Goal: Task Accomplishment & Management: Manage account settings

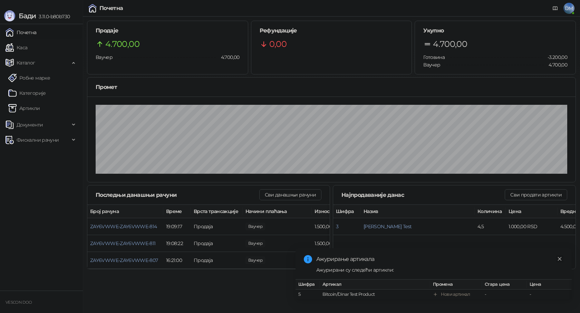
click at [559, 256] on link "Close" at bounding box center [560, 259] width 8 height 8
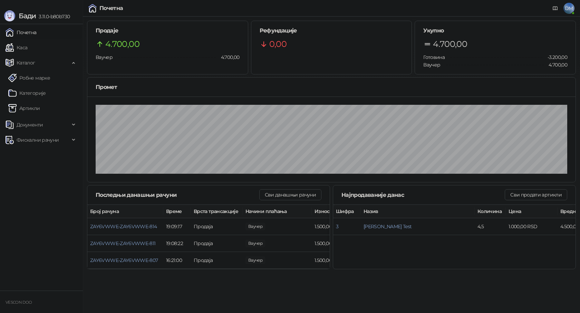
click at [28, 33] on link "Почетна" at bounding box center [21, 33] width 31 height 14
click at [30, 110] on link "Артикли" at bounding box center [24, 108] width 32 height 14
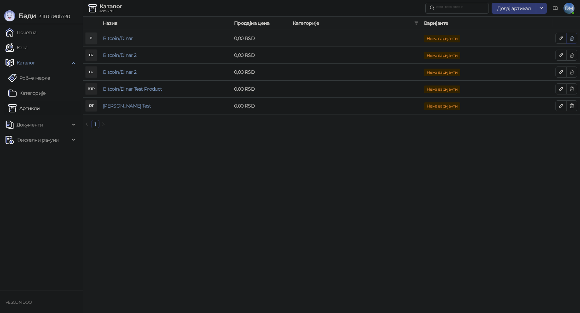
click at [572, 38] on icon "button" at bounding box center [572, 38] width 4 height 4
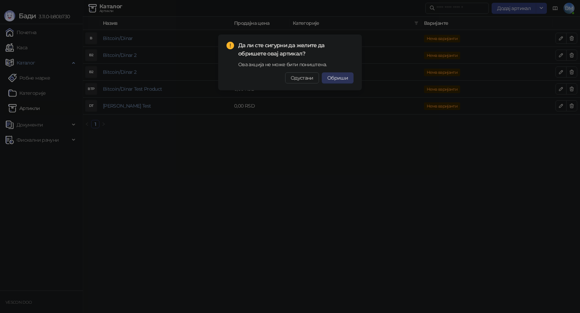
click at [340, 79] on span "Обриши" at bounding box center [337, 78] width 21 height 6
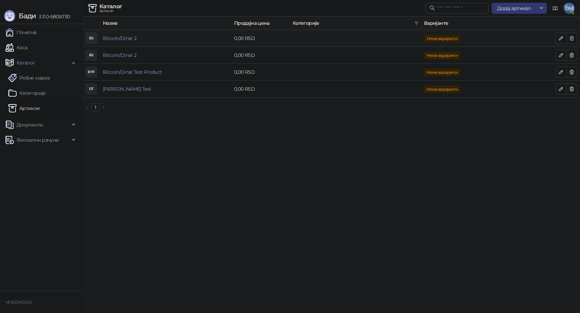
click at [572, 39] on icon "button" at bounding box center [572, 39] width 6 height 6
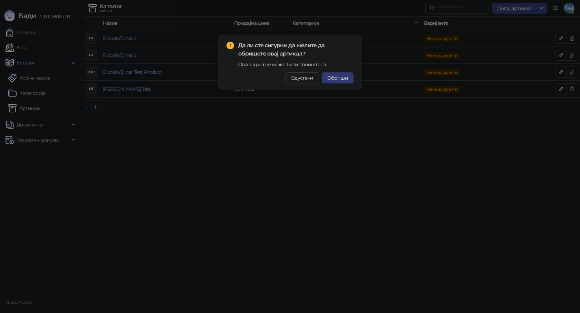
click at [343, 80] on span "Обриши" at bounding box center [337, 78] width 21 height 6
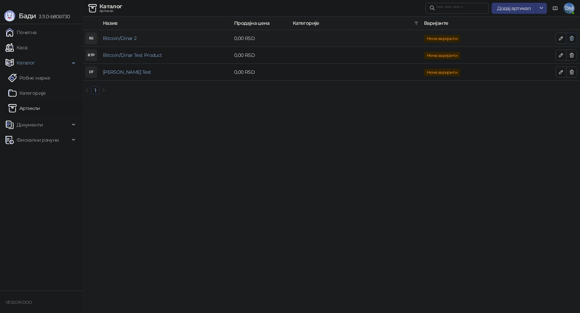
click at [572, 38] on icon "button" at bounding box center [572, 38] width 4 height 4
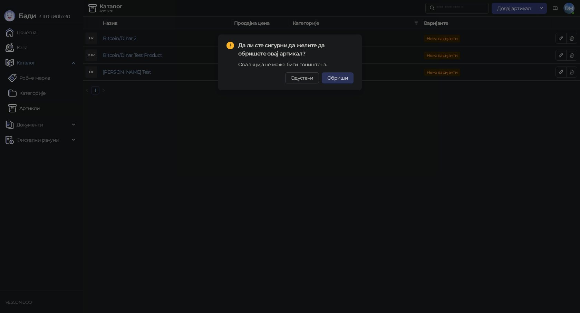
click at [350, 80] on button "Обриши" at bounding box center [338, 77] width 32 height 11
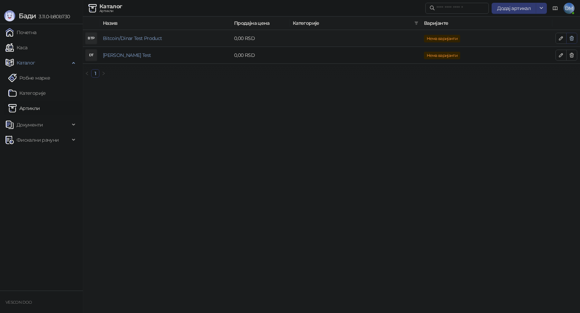
click at [574, 38] on icon "button" at bounding box center [572, 39] width 6 height 6
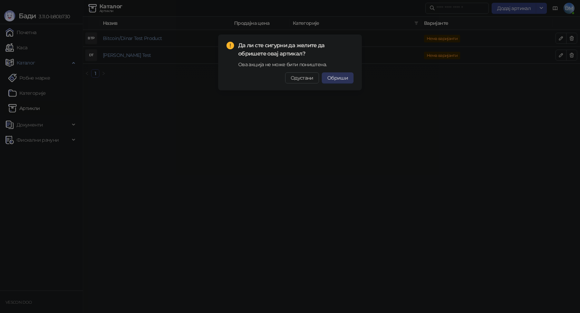
click at [347, 80] on span "Обриши" at bounding box center [337, 78] width 21 height 6
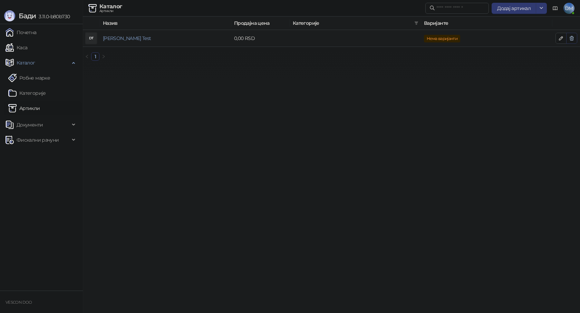
click at [572, 36] on icon "button" at bounding box center [572, 39] width 6 height 6
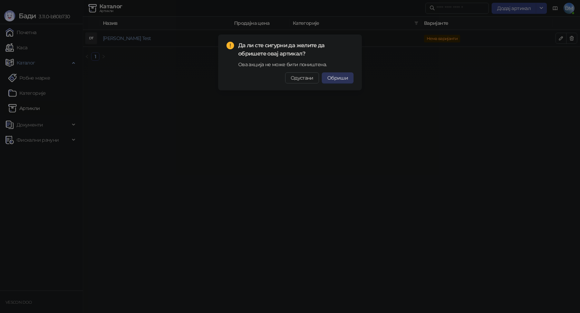
click at [335, 81] on button "Обриши" at bounding box center [338, 77] width 32 height 11
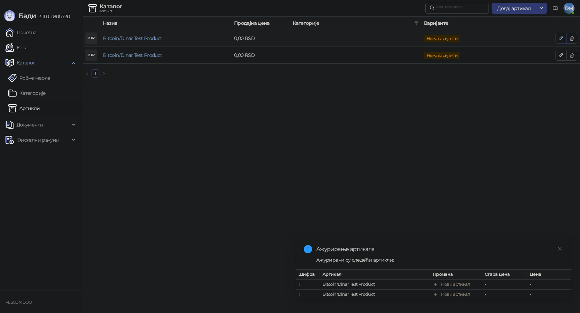
click at [560, 38] on icon "button" at bounding box center [560, 38] width 3 height 3
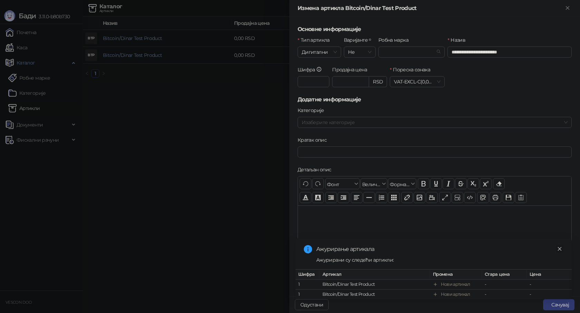
click at [559, 247] on icon "close" at bounding box center [560, 249] width 4 height 4
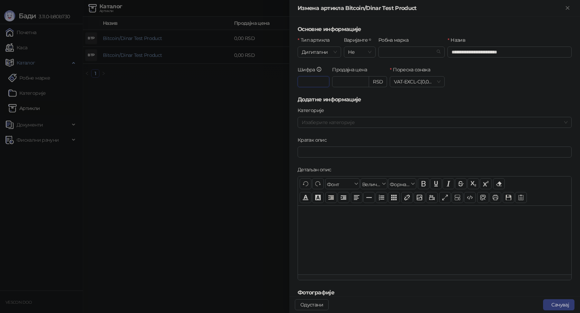
click at [312, 82] on input "*" at bounding box center [313, 81] width 32 height 11
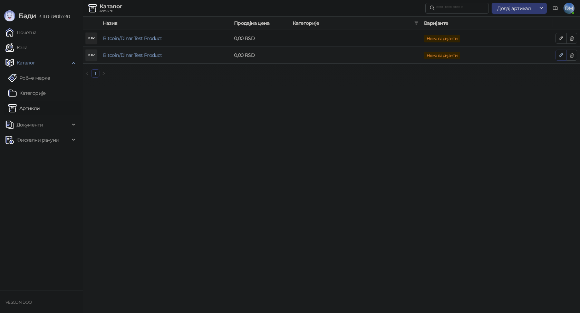
click at [563, 57] on icon "button" at bounding box center [561, 55] width 6 height 6
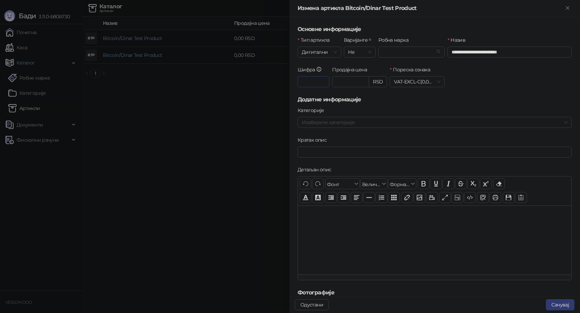
click at [314, 81] on input "*" at bounding box center [313, 81] width 32 height 11
type input "*"
click at [554, 302] on button "Сачувај" at bounding box center [560, 305] width 29 height 11
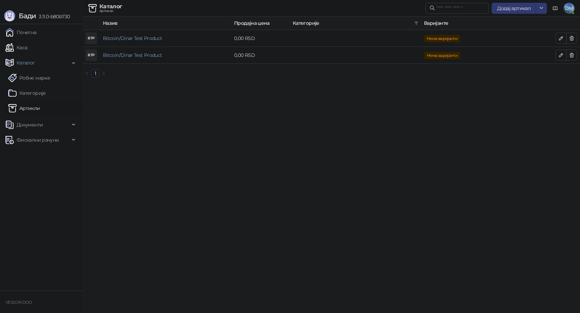
click at [387, 83] on html "[PERSON_NAME] 3.11.0-b80b730 Почетна Каса Каталог Робне марке Категорије Артикл…" at bounding box center [290, 41] width 580 height 83
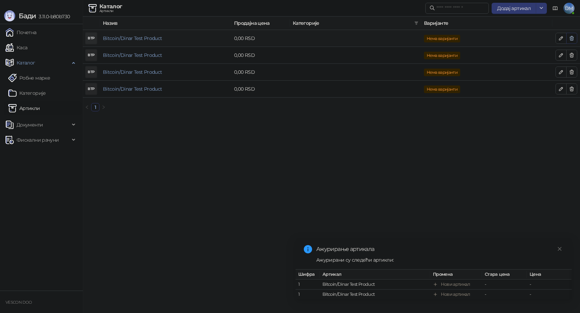
click at [571, 37] on icon "button" at bounding box center [572, 39] width 6 height 6
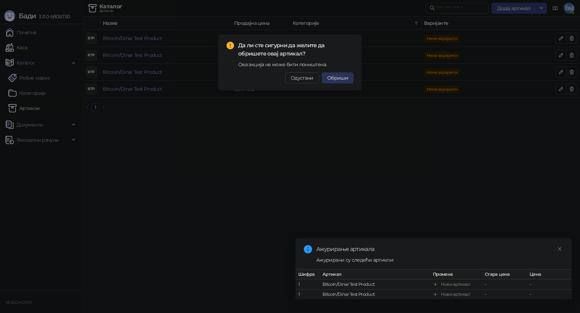
click at [341, 78] on span "Обриши" at bounding box center [337, 78] width 21 height 6
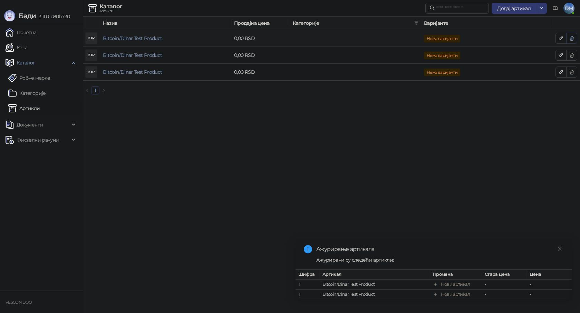
click at [573, 38] on icon "button" at bounding box center [572, 39] width 6 height 6
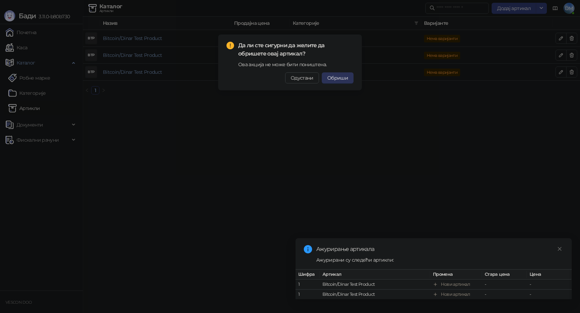
click at [343, 78] on span "Обриши" at bounding box center [337, 78] width 21 height 6
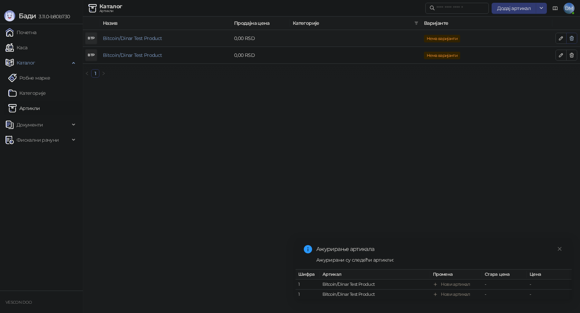
click at [574, 40] on button "button" at bounding box center [571, 38] width 11 height 11
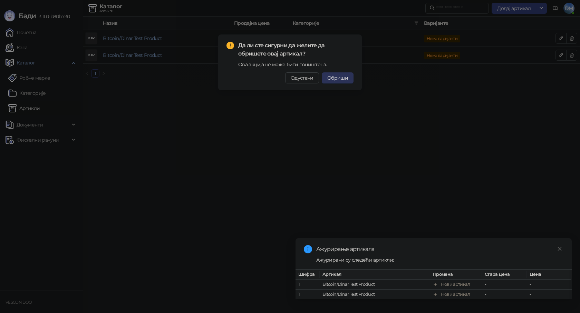
click at [334, 80] on span "Обриши" at bounding box center [337, 78] width 21 height 6
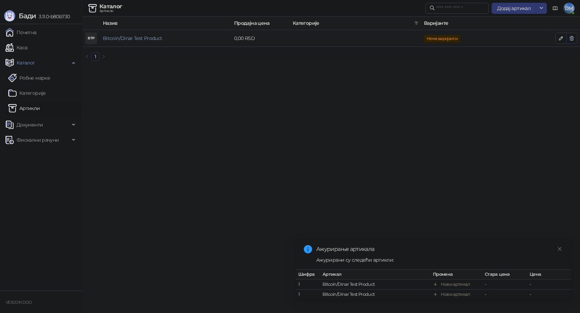
click at [574, 41] on icon "button" at bounding box center [572, 39] width 6 height 6
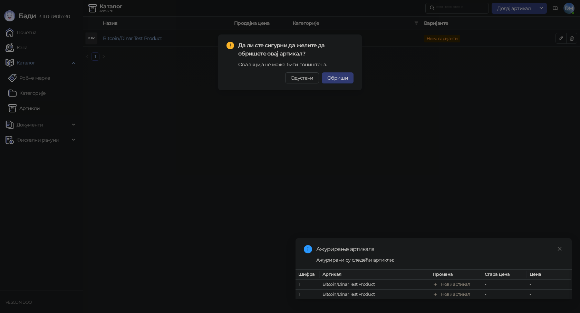
click at [336, 82] on button "Обриши" at bounding box center [338, 77] width 32 height 11
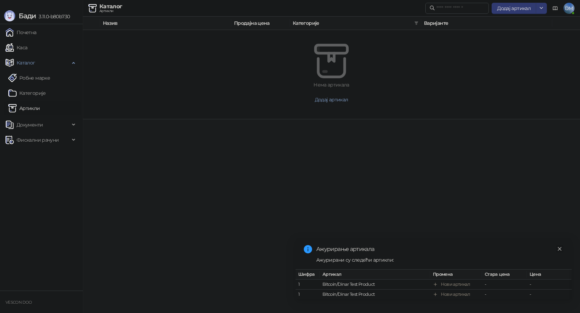
click at [559, 247] on icon "close" at bounding box center [559, 249] width 5 height 5
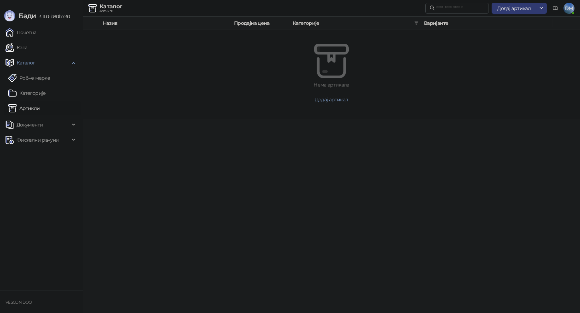
click at [332, 119] on html "[PERSON_NAME] 3.11.0-b80b730 Почетна Каса Каталог Робне марке Категорије Артикл…" at bounding box center [290, 59] width 580 height 119
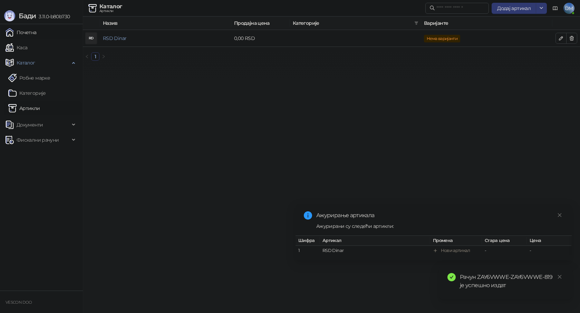
click at [30, 31] on link "Почетна" at bounding box center [21, 33] width 31 height 14
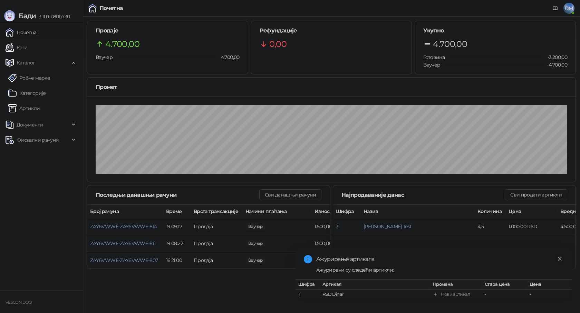
click at [558, 257] on icon "close" at bounding box center [559, 259] width 5 height 5
click at [281, 192] on button "Сви данашњи рачуни" at bounding box center [290, 194] width 62 height 11
click at [32, 108] on link "Артикли" at bounding box center [24, 108] width 32 height 14
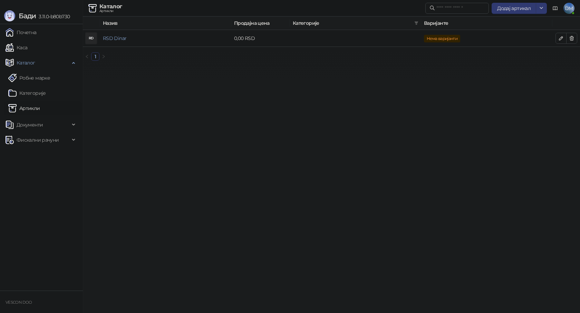
click at [241, 66] on html "[PERSON_NAME] 3.11.0-b80b730 Почетна Каса Каталог Робне марке Категорије Артикл…" at bounding box center [290, 33] width 580 height 66
click at [27, 47] on link "Каса" at bounding box center [17, 48] width 22 height 14
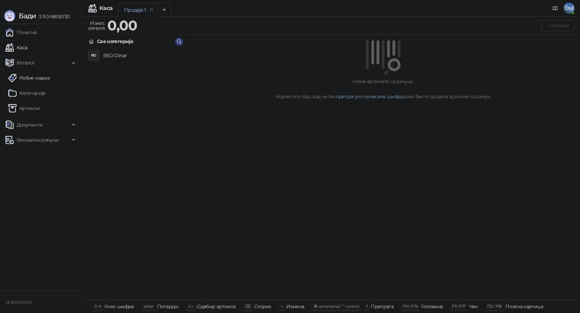
click at [35, 76] on link "Робне марке" at bounding box center [29, 78] width 42 height 14
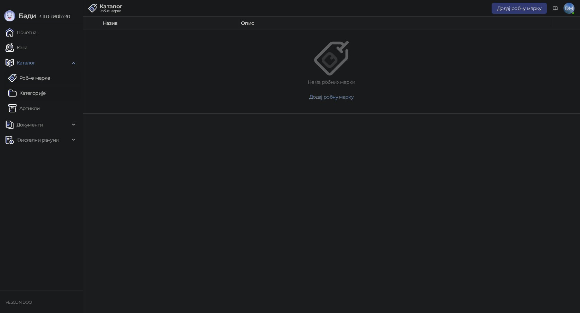
click at [31, 95] on link "Категорије" at bounding box center [27, 93] width 38 height 14
click at [32, 108] on link "Артикли" at bounding box center [24, 108] width 32 height 14
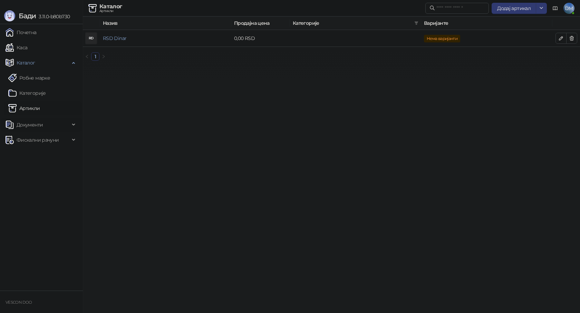
click at [36, 124] on span "Документи" at bounding box center [30, 125] width 26 height 14
click at [39, 140] on span "Фискални рачуни" at bounding box center [38, 140] width 42 height 14
click at [38, 153] on link "Издати рачуни" at bounding box center [31, 155] width 46 height 14
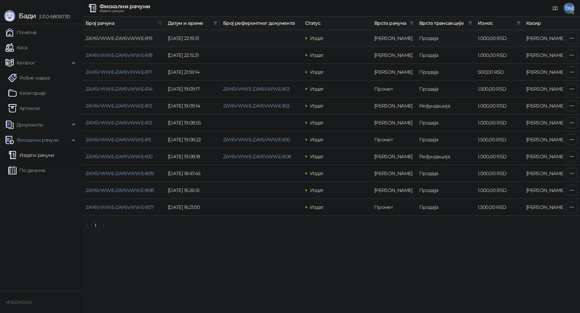
click at [126, 38] on link "ZAY6VWWE-ZAY6VWWE-819" at bounding box center [119, 38] width 67 height 6
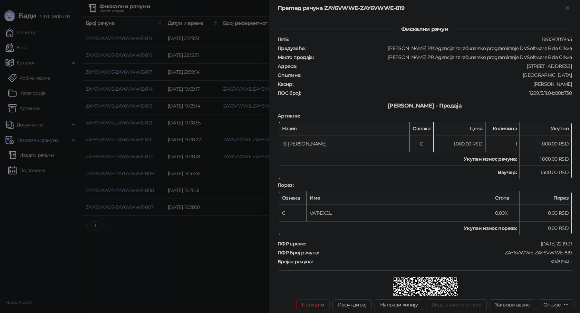
click at [288, 142] on td "13: [PERSON_NAME]" at bounding box center [344, 144] width 130 height 17
click at [225, 58] on div at bounding box center [290, 156] width 580 height 313
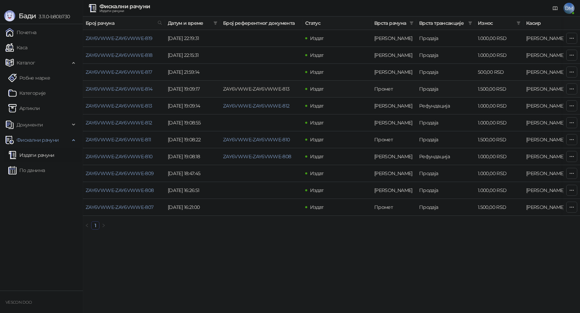
click at [236, 89] on link "ZAY6VWWE-ZAY6VWWE-813" at bounding box center [256, 89] width 67 height 6
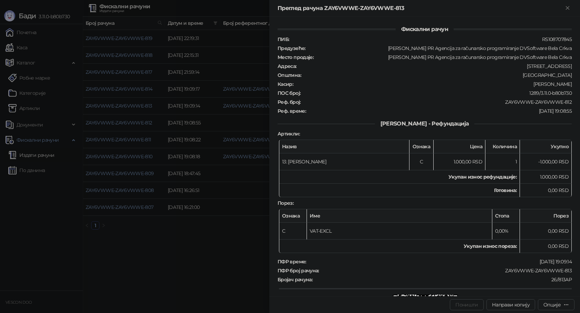
click at [232, 76] on div at bounding box center [290, 156] width 580 height 313
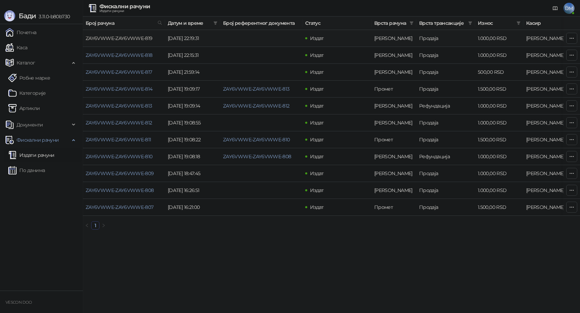
click at [135, 37] on link "ZAY6VWWE-ZAY6VWWE-819" at bounding box center [119, 38] width 67 height 6
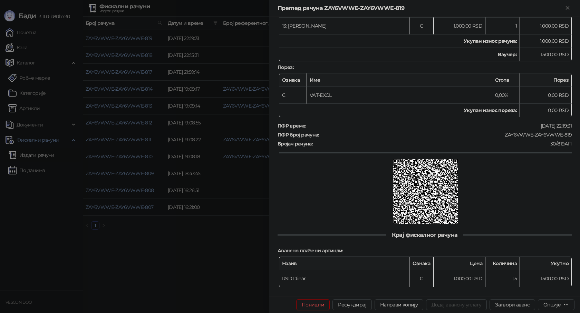
scroll to position [118, 0]
click at [220, 244] on div at bounding box center [290, 156] width 580 height 313
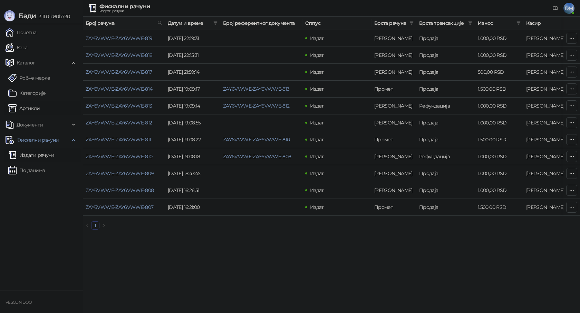
click at [34, 106] on link "Артикли" at bounding box center [24, 108] width 32 height 14
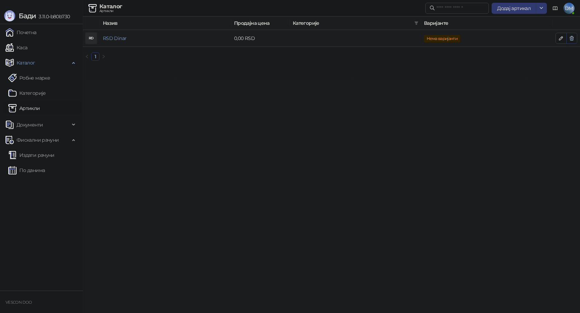
click at [572, 39] on icon "button" at bounding box center [572, 39] width 6 height 6
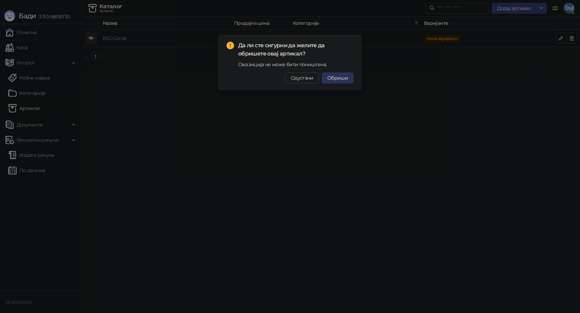
click at [342, 79] on span "Обриши" at bounding box center [337, 78] width 21 height 6
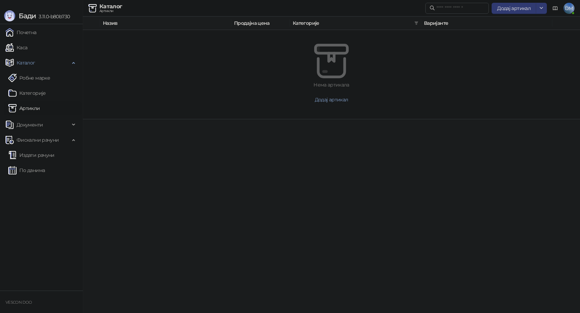
click at [379, 119] on html "[PERSON_NAME] 3.11.0-b80b730 Почетна Каса Каталог Робне марке Категорије Артикл…" at bounding box center [290, 59] width 580 height 119
click at [27, 154] on link "Издати рачуни" at bounding box center [31, 155] width 46 height 14
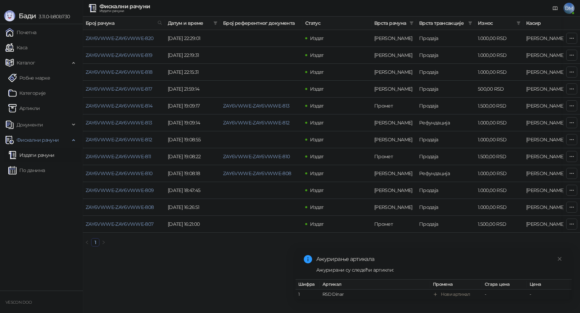
click at [32, 155] on link "Издати рачуни" at bounding box center [31, 155] width 46 height 14
click at [561, 257] on icon "close" at bounding box center [559, 259] width 5 height 5
click at [155, 252] on html "[PERSON_NAME] 3.11.0-b80b730 Почетна Каса Каталог Робне марке Категорије Артикл…" at bounding box center [290, 126] width 580 height 252
click at [148, 252] on div "Број рачуна Датум и време Број референтног документа Статус Врста рачуна Врста …" at bounding box center [331, 135] width 497 height 236
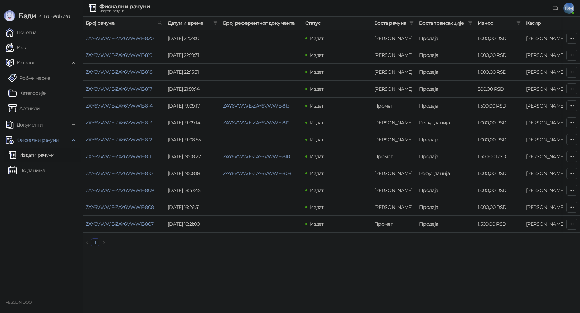
click at [555, 8] on icon at bounding box center [555, 9] width 6 height 6
click at [18, 32] on link "Почетна" at bounding box center [21, 33] width 31 height 14
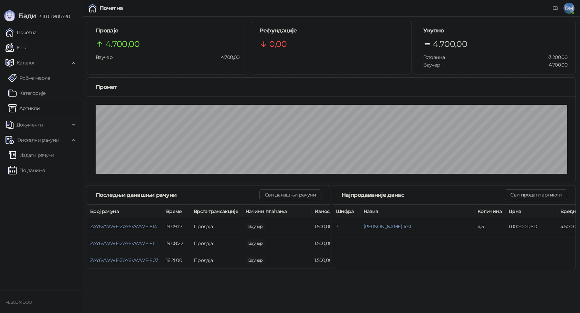
click at [29, 108] on link "Артикли" at bounding box center [24, 108] width 32 height 14
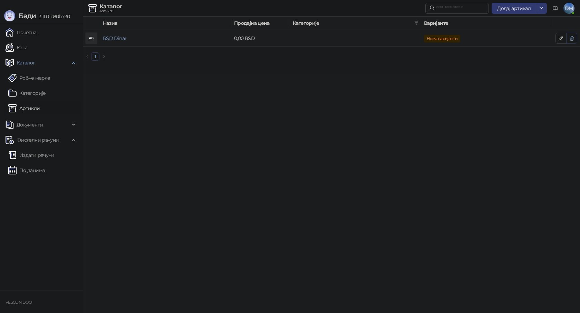
click at [574, 39] on icon "button" at bounding box center [572, 39] width 6 height 6
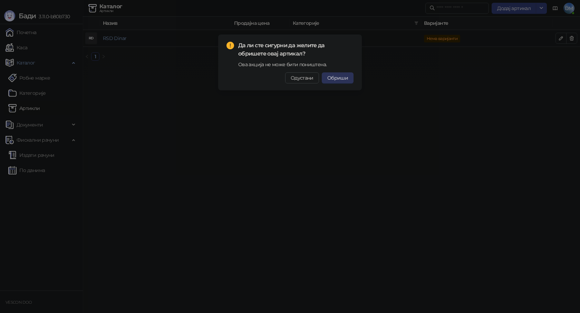
click at [343, 81] on button "Обриши" at bounding box center [338, 77] width 32 height 11
